Goal: Information Seeking & Learning: Learn about a topic

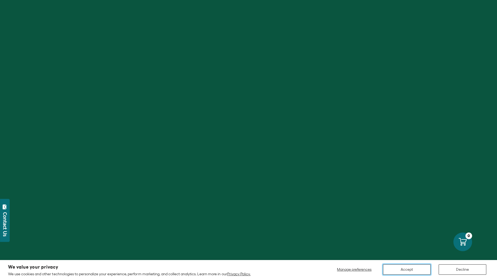
click at [410, 269] on button "Accept" at bounding box center [407, 269] width 48 height 10
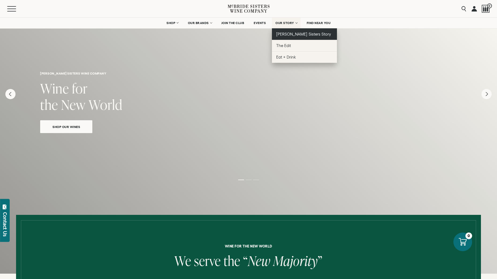
click at [290, 32] on span "[PERSON_NAME] Sisters Story" at bounding box center [303, 34] width 55 height 5
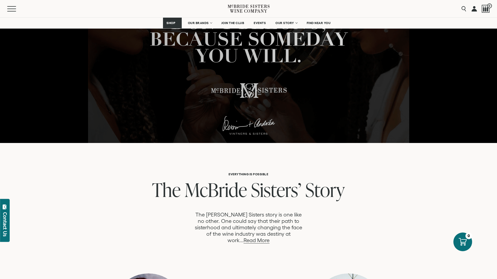
scroll to position [241, 0]
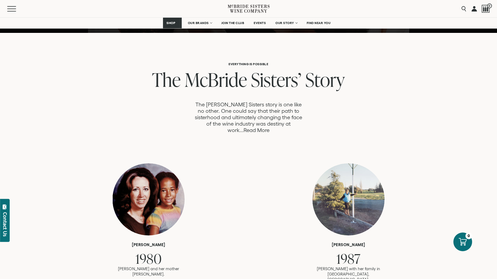
click at [269, 127] on link "Read More" at bounding box center [256, 130] width 26 height 6
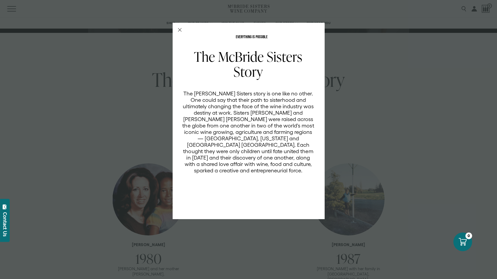
scroll to position [0, 0]
click at [179, 29] on line "Close Modal" at bounding box center [179, 29] width 3 height 3
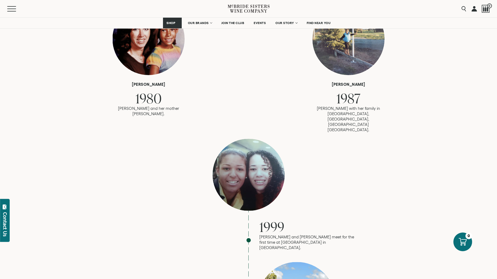
scroll to position [535, 0]
